Goal: Information Seeking & Learning: Learn about a topic

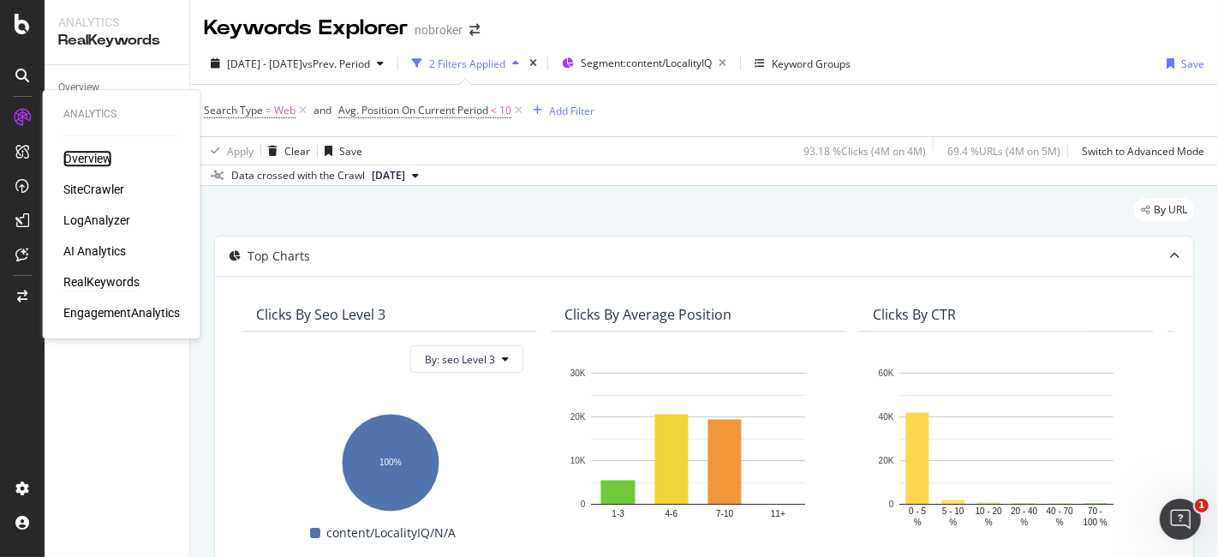
click at [83, 153] on div "Overview" at bounding box center [87, 158] width 49 height 17
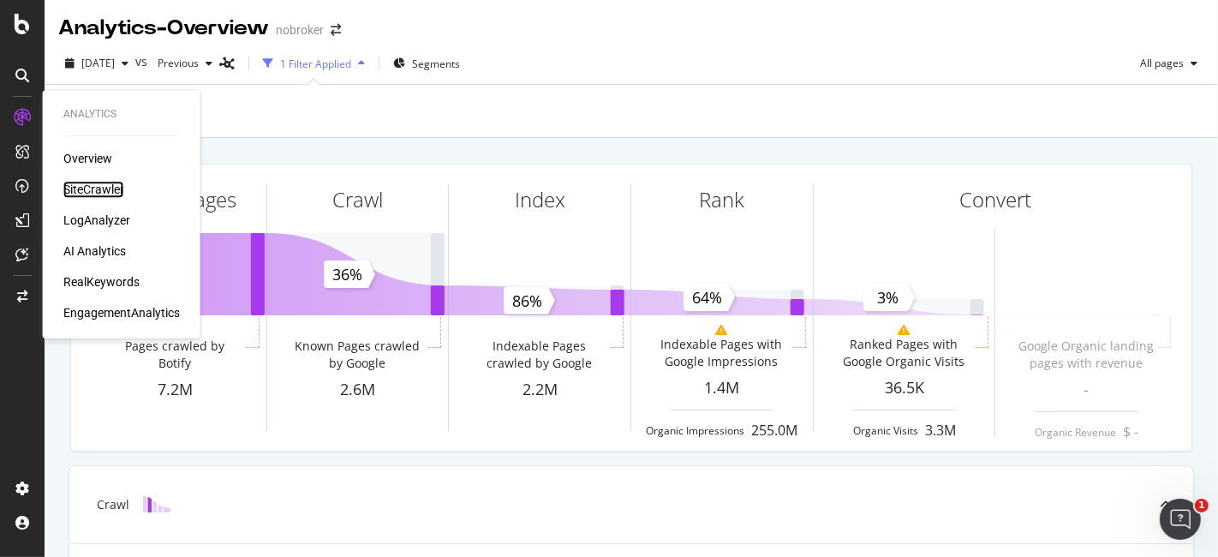
click at [115, 185] on div "SiteCrawler" at bounding box center [93, 189] width 61 height 17
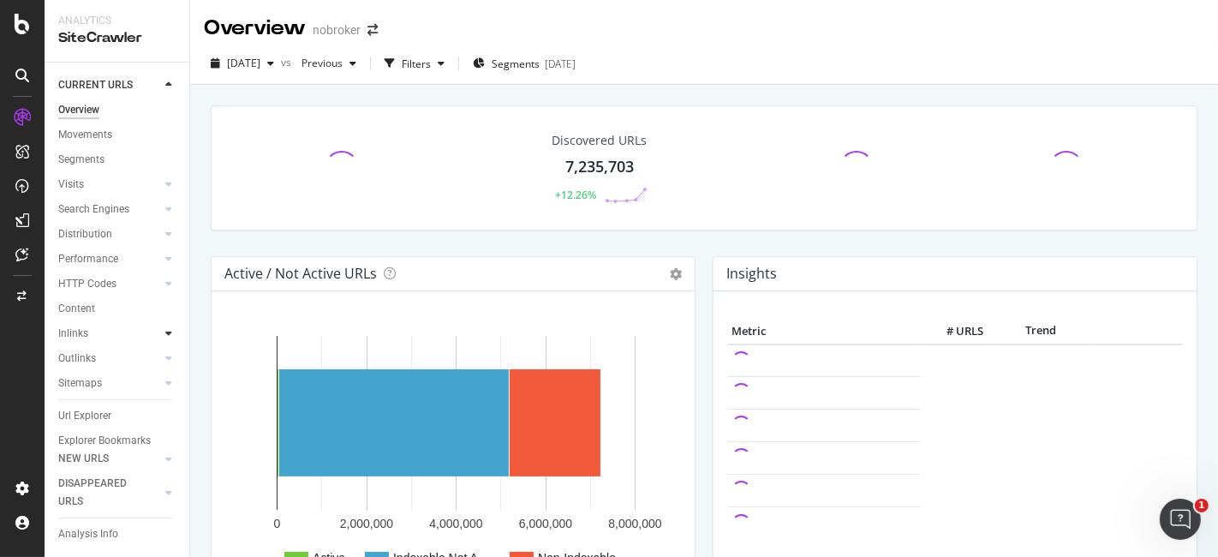
click at [165, 331] on icon at bounding box center [168, 333] width 7 height 10
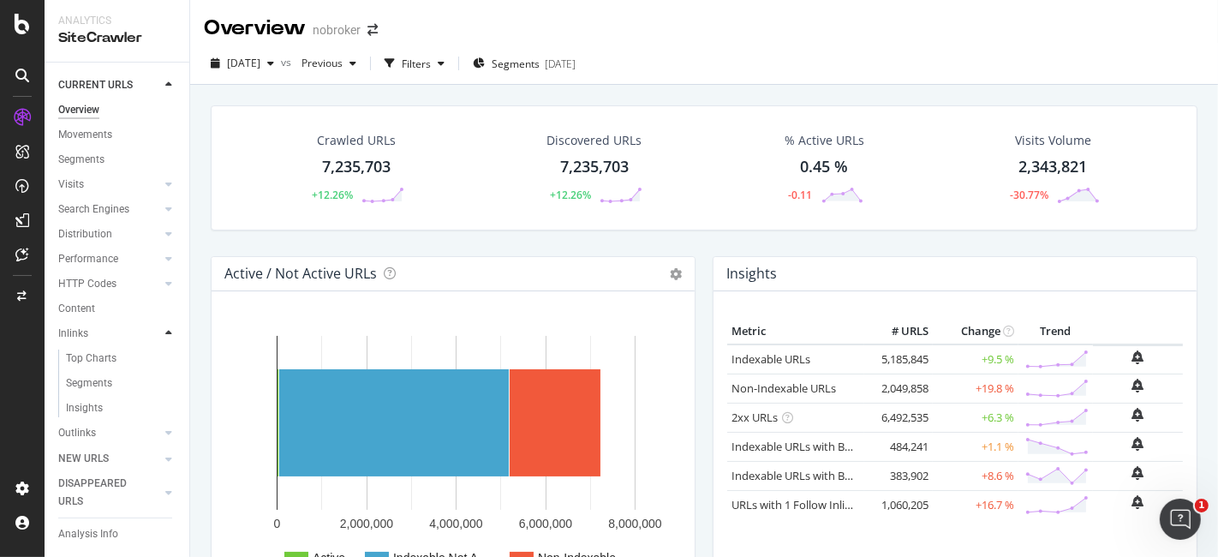
click at [165, 331] on icon at bounding box center [168, 333] width 7 height 10
click at [165, 356] on icon at bounding box center [168, 358] width 7 height 10
click at [160, 379] on div at bounding box center [168, 382] width 17 height 17
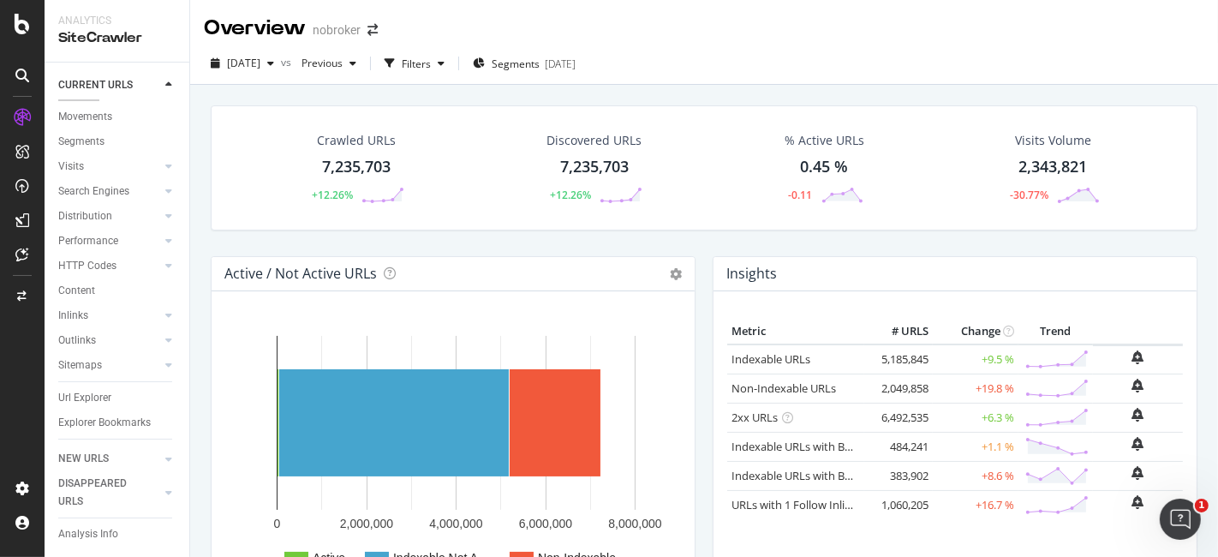
scroll to position [35, 0]
click at [160, 158] on div at bounding box center [168, 166] width 17 height 17
click at [160, 154] on div at bounding box center [168, 148] width 17 height 17
click at [160, 158] on div at bounding box center [168, 166] width 17 height 17
click at [112, 197] on div "Orphan URLs" at bounding box center [96, 199] width 60 height 18
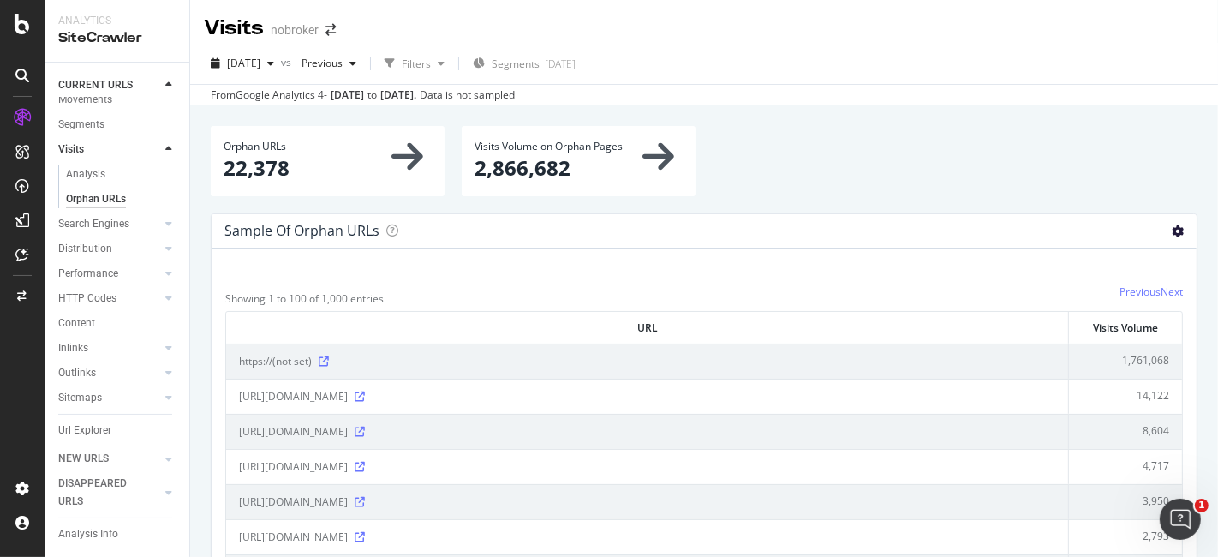
click at [1171, 229] on icon at bounding box center [1177, 231] width 12 height 12
click at [998, 238] on div "Sample of orphan URLs Table Expand Export as CSV" at bounding box center [704, 231] width 985 height 34
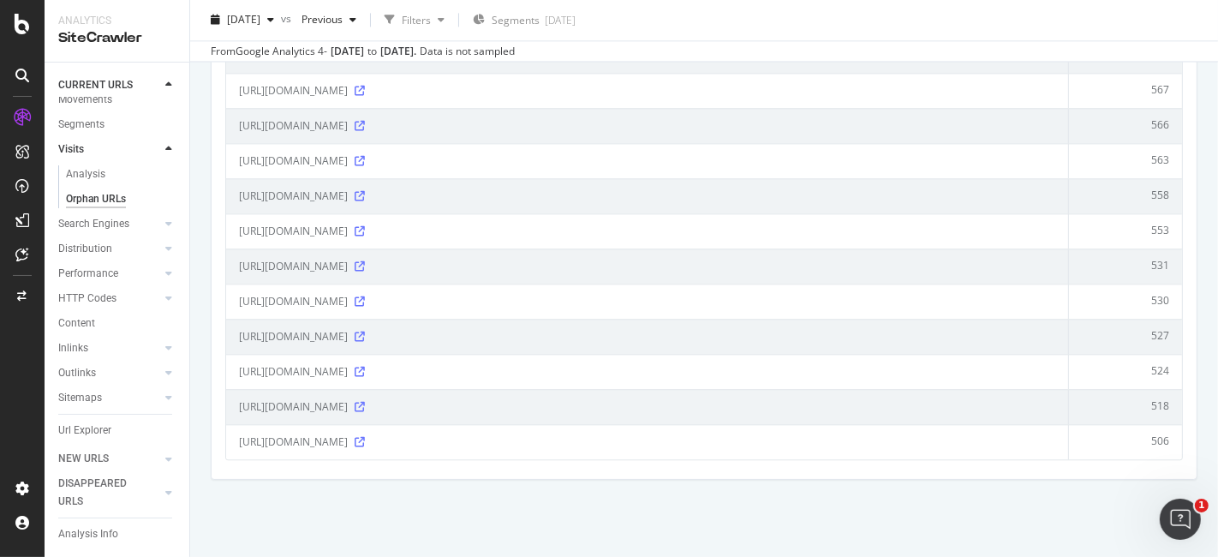
scroll to position [3540, 0]
click at [103, 167] on div "Analysis" at bounding box center [85, 174] width 39 height 18
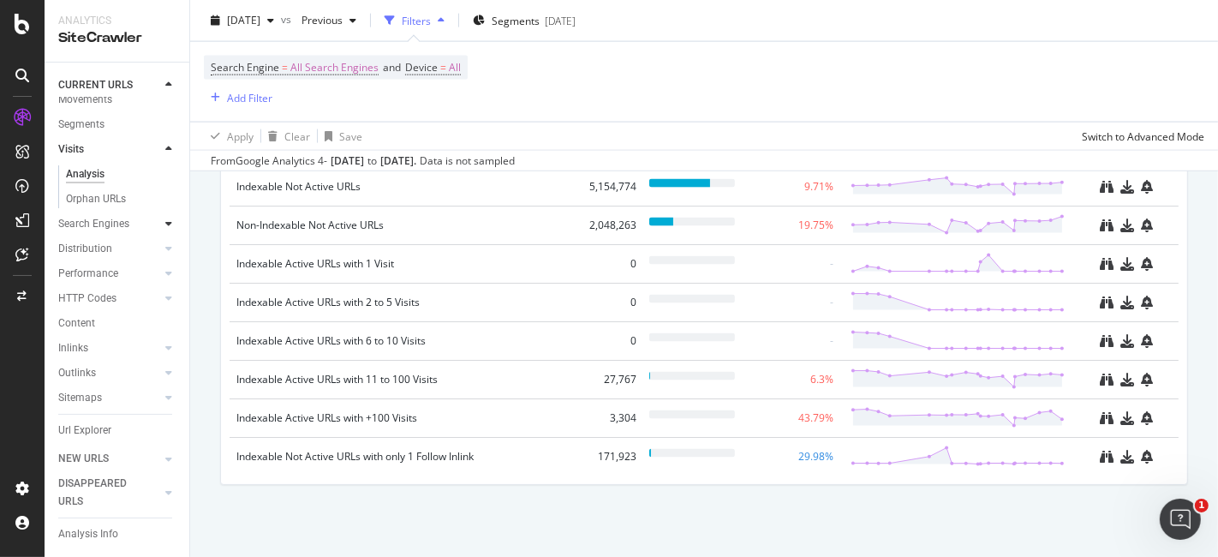
click at [160, 223] on div at bounding box center [168, 223] width 17 height 17
click at [165, 318] on icon at bounding box center [168, 323] width 7 height 10
click at [165, 286] on icon at bounding box center [168, 291] width 7 height 10
click at [160, 290] on div at bounding box center [168, 291] width 17 height 17
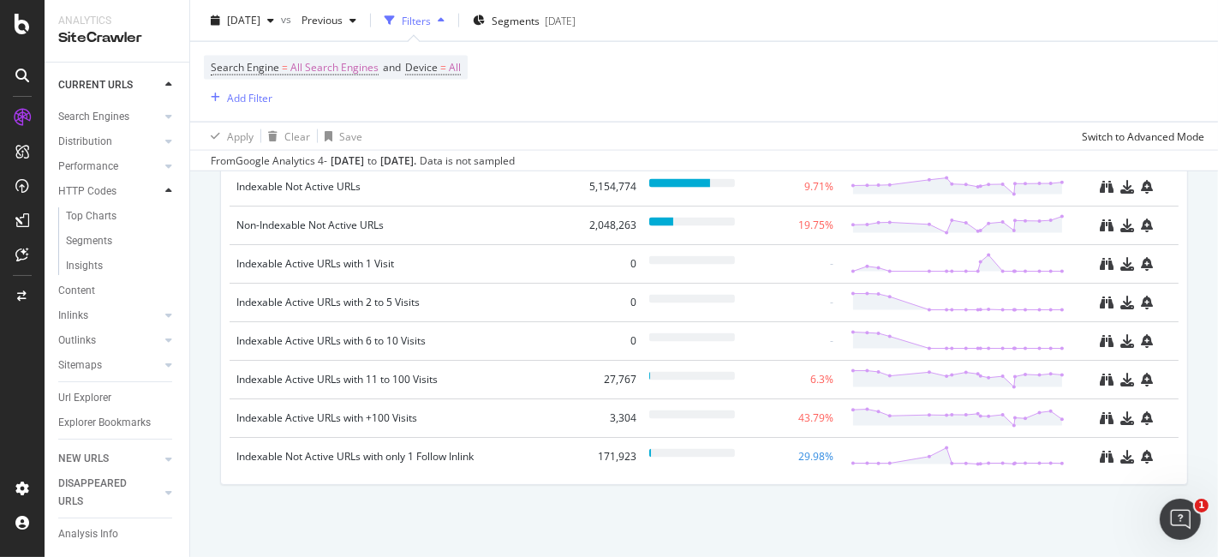
scroll to position [109, 0]
click at [160, 307] on div at bounding box center [168, 315] width 17 height 17
click at [165, 335] on icon at bounding box center [168, 340] width 7 height 10
click at [160, 356] on div at bounding box center [168, 364] width 17 height 17
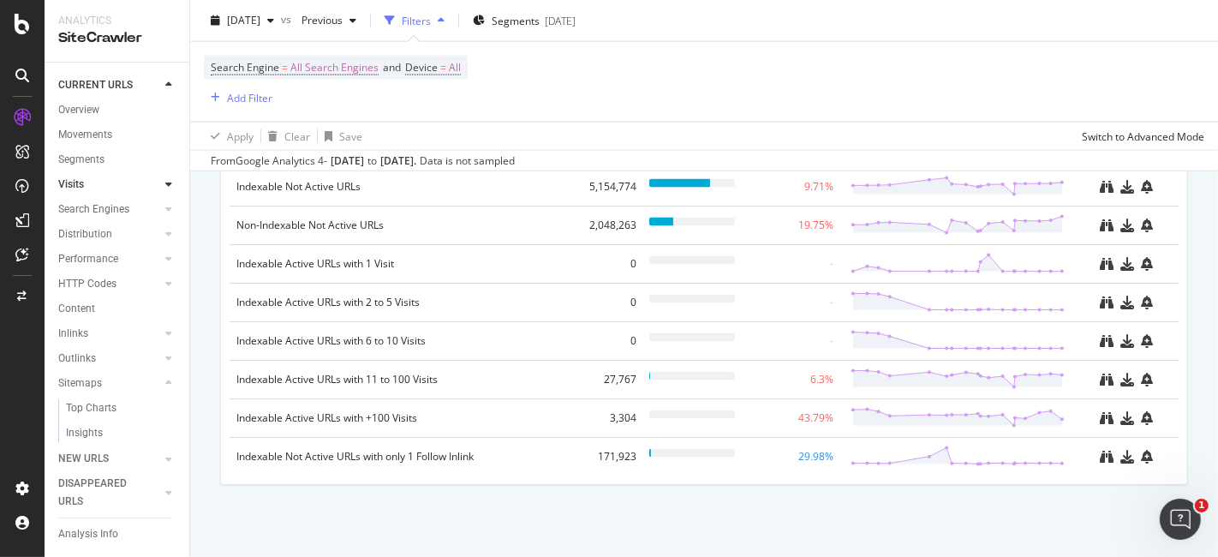
click at [165, 187] on icon at bounding box center [168, 184] width 7 height 10
click at [165, 210] on icon at bounding box center [168, 209] width 7 height 10
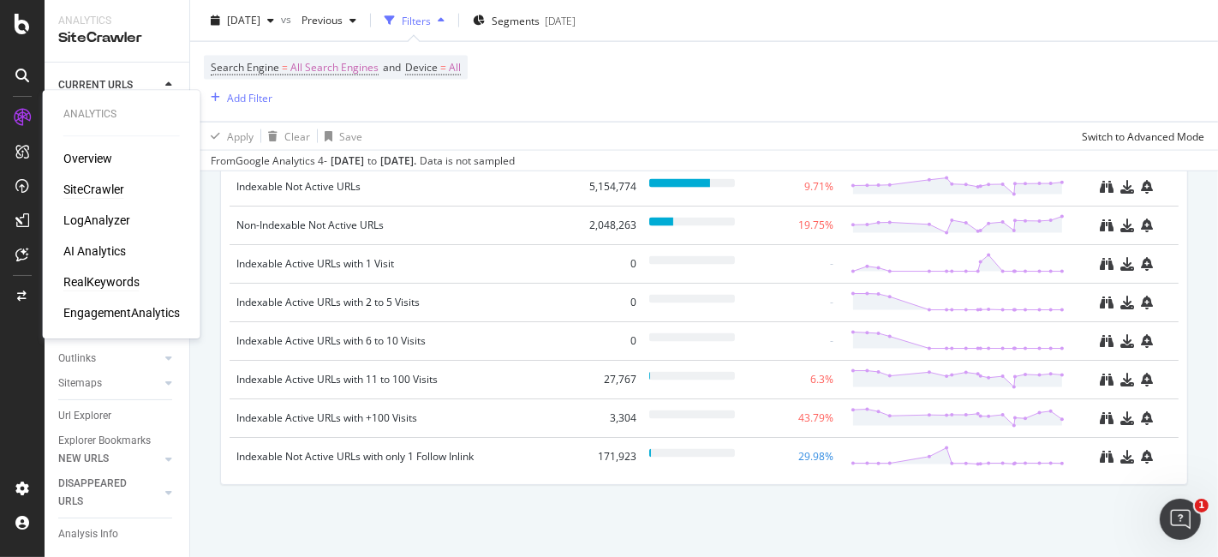
click at [127, 279] on div "RealKeywords" at bounding box center [101, 281] width 76 height 17
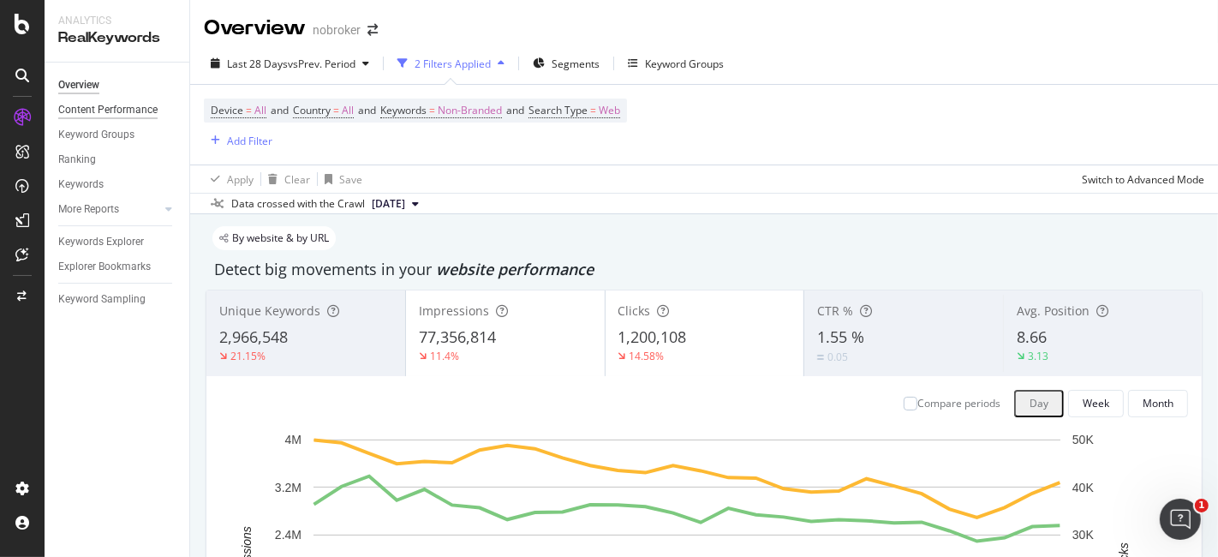
click at [110, 111] on div "Content Performance" at bounding box center [107, 110] width 99 height 18
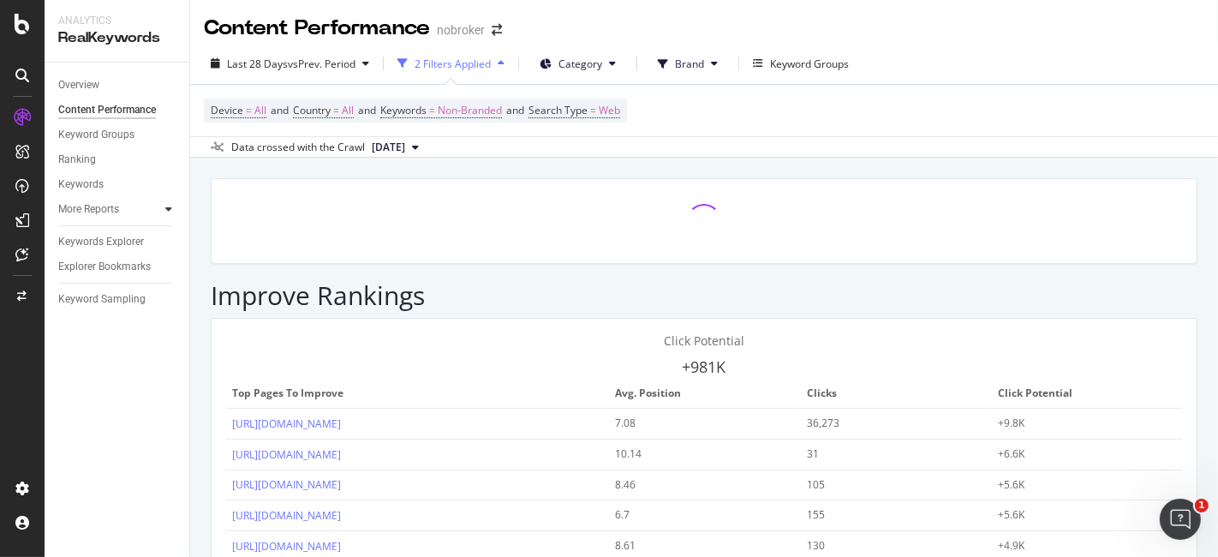
click at [171, 209] on icon at bounding box center [168, 209] width 7 height 10
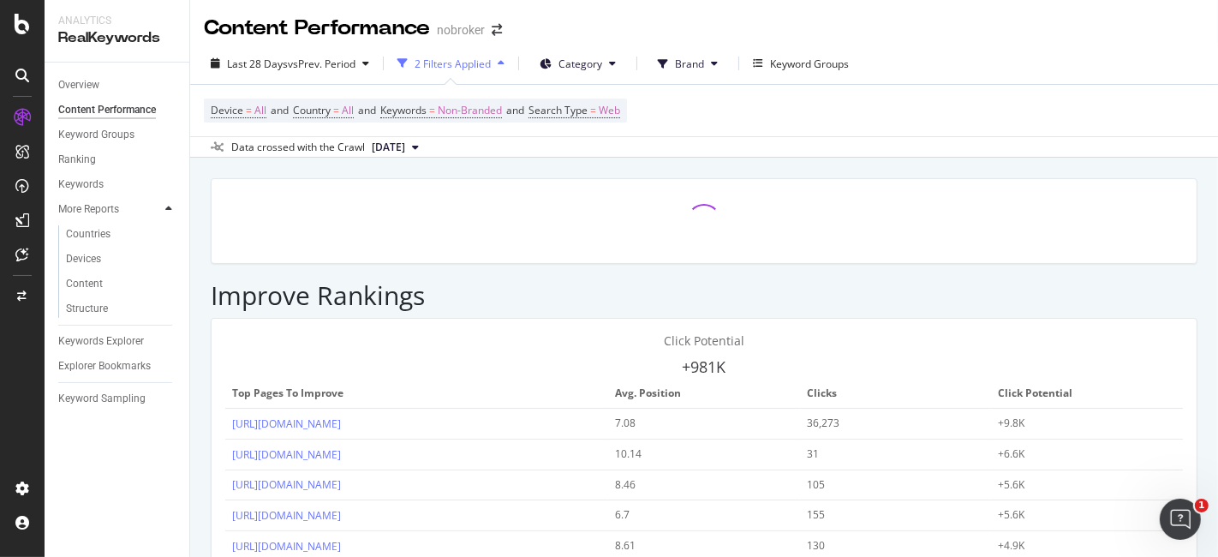
click at [171, 209] on icon at bounding box center [168, 209] width 7 height 10
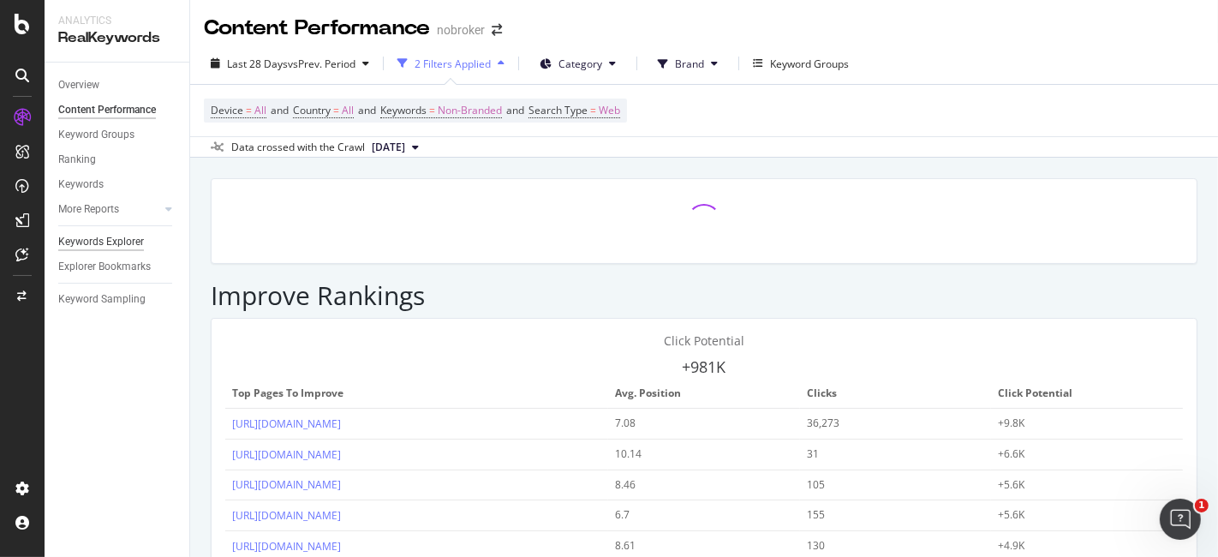
click at [130, 240] on div "Keywords Explorer" at bounding box center [101, 242] width 86 height 18
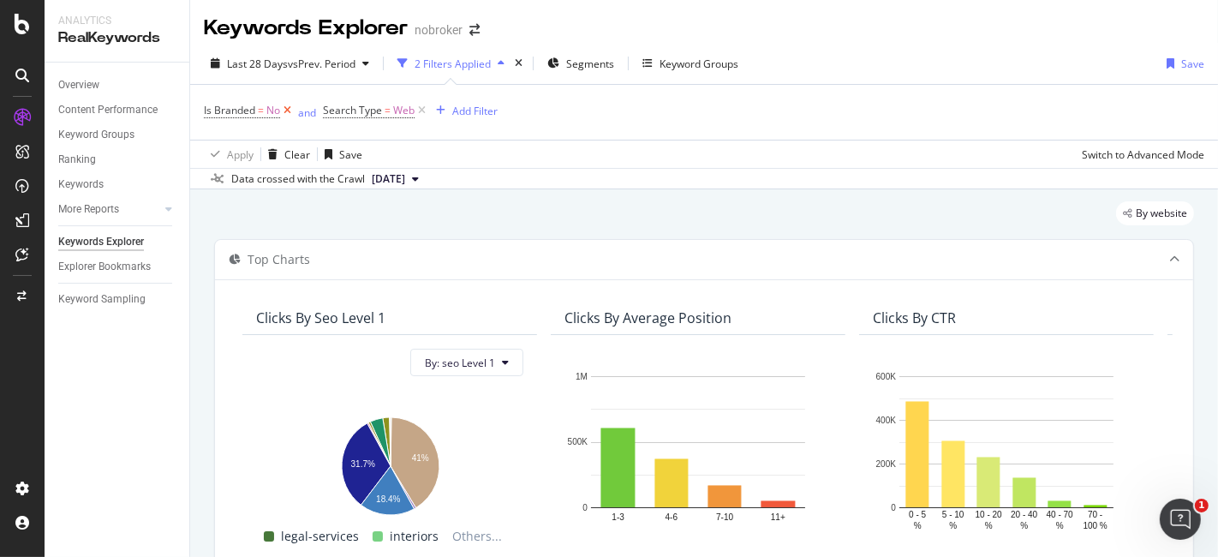
click at [289, 116] on icon at bounding box center [287, 110] width 15 height 17
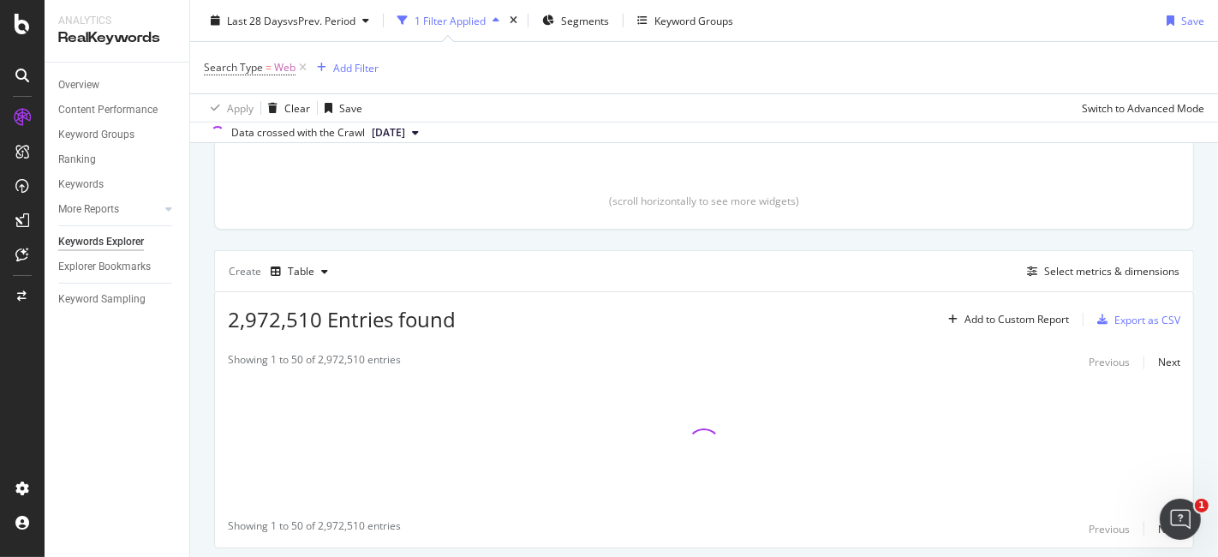
scroll to position [364, 0]
click at [548, 15] on icon "button" at bounding box center [548, 20] width 12 height 10
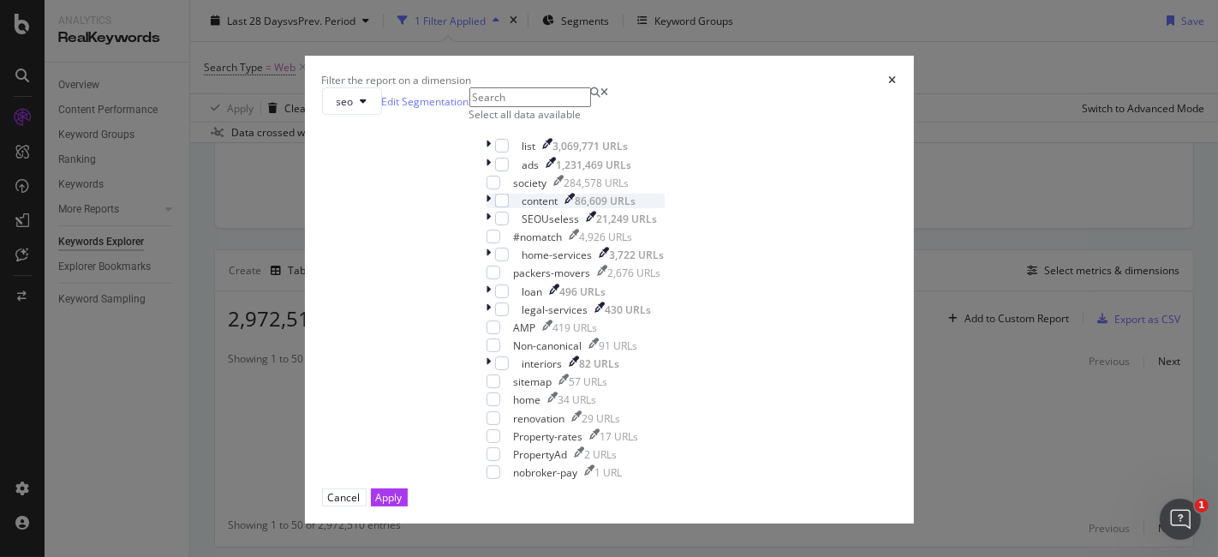
click at [486, 208] on icon "modal" at bounding box center [488, 201] width 5 height 15
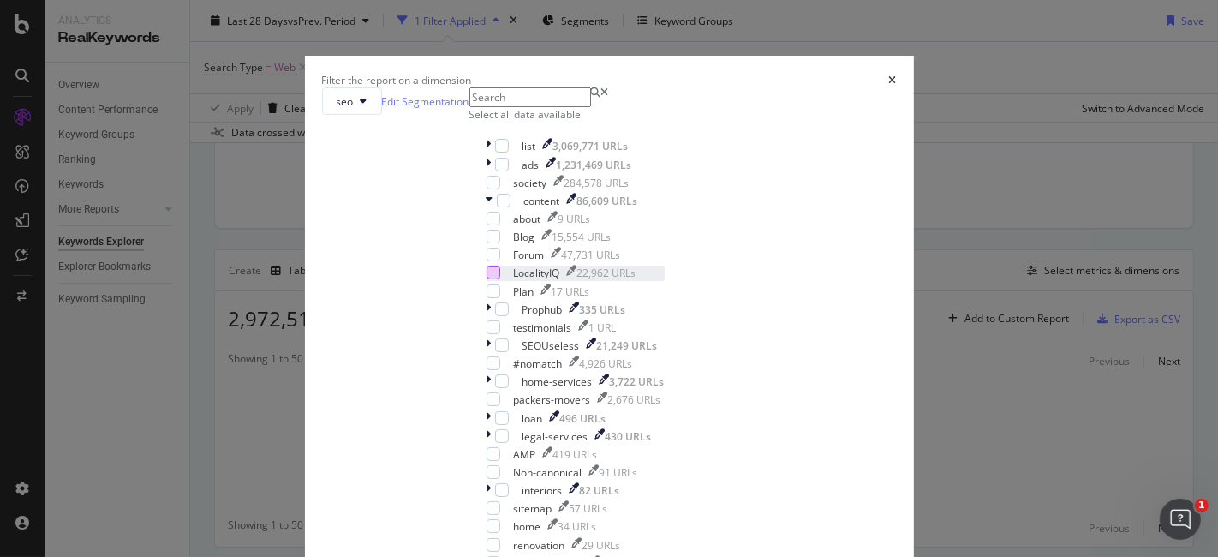
click at [486, 279] on div "modal" at bounding box center [493, 272] width 14 height 14
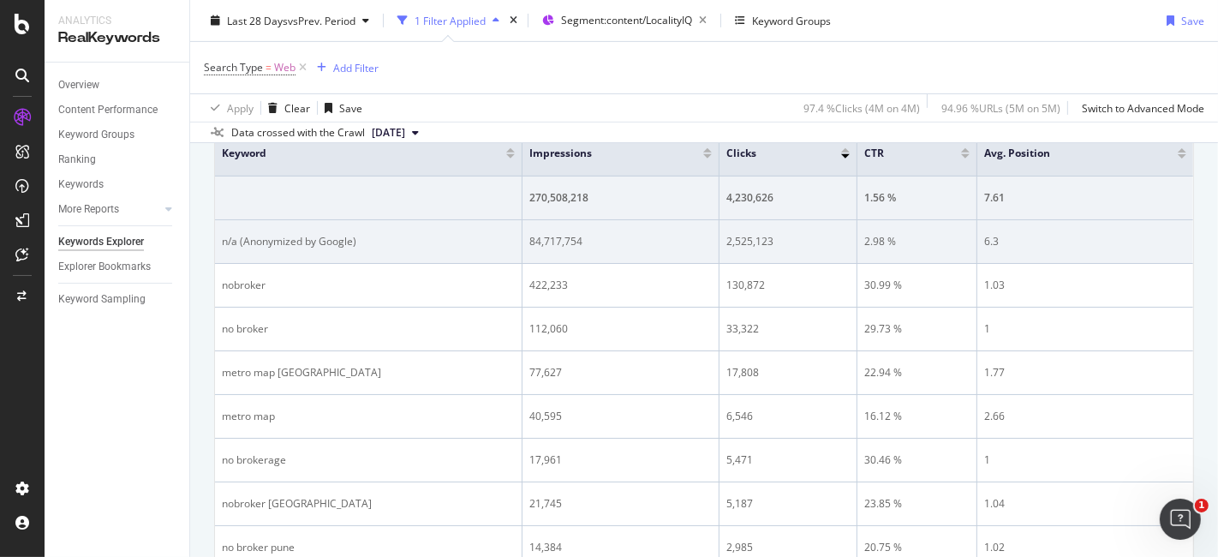
scroll to position [237, 0]
